Goal: Information Seeking & Learning: Find specific page/section

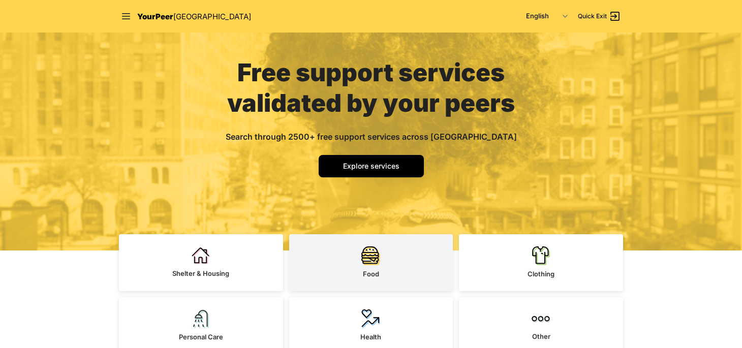
scroll to position [58, 0]
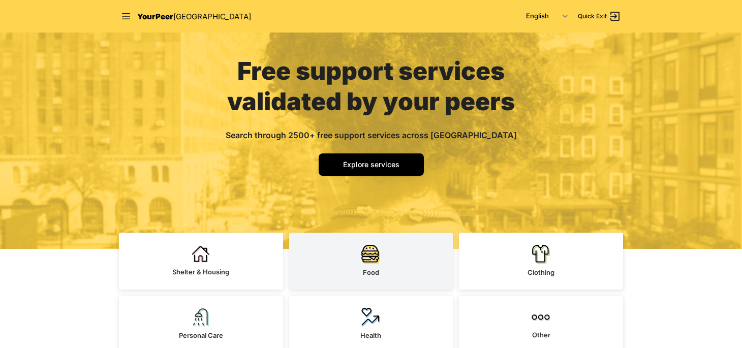
click at [377, 272] on span "Food" at bounding box center [371, 272] width 16 height 8
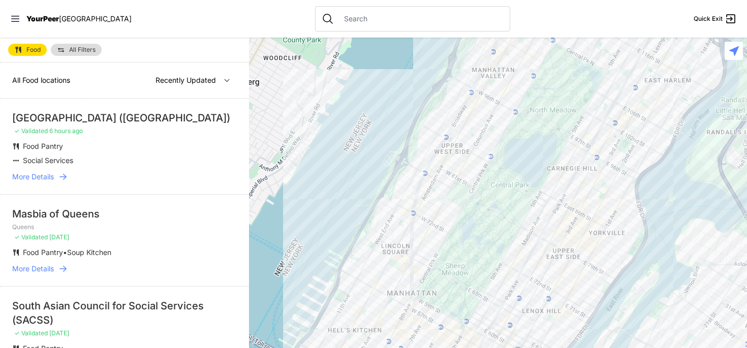
select select "nearby"
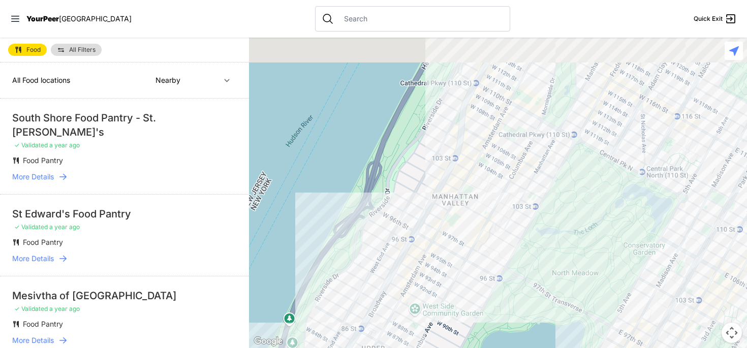
drag, startPoint x: 524, startPoint y: 69, endPoint x: 469, endPoint y: 209, distance: 149.9
click at [469, 209] on div at bounding box center [498, 193] width 498 height 310
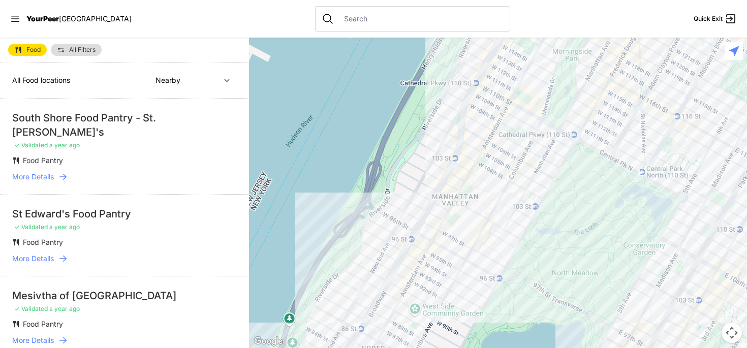
click at [478, 109] on div at bounding box center [498, 193] width 498 height 310
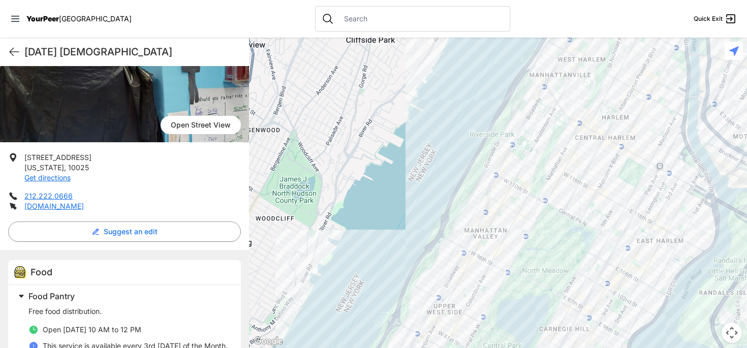
scroll to position [171, 0]
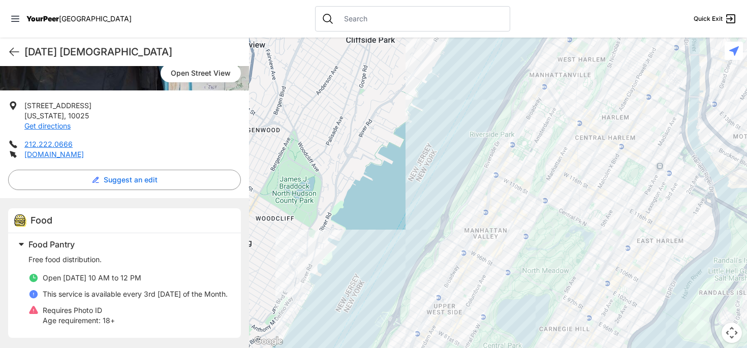
click at [508, 139] on div at bounding box center [498, 193] width 498 height 310
